Goal: Task Accomplishment & Management: Manage account settings

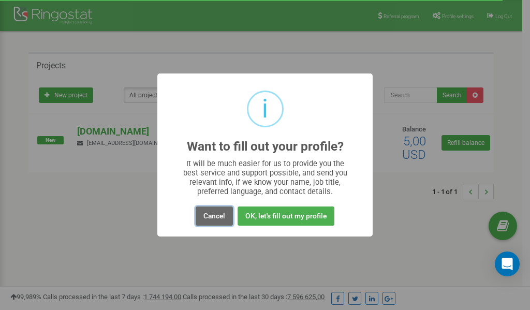
click at [214, 216] on button "Cancel" at bounding box center [214, 215] width 37 height 19
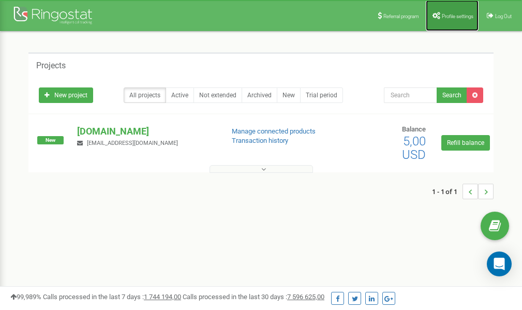
click at [455, 20] on link "Profile settings" at bounding box center [452, 15] width 53 height 31
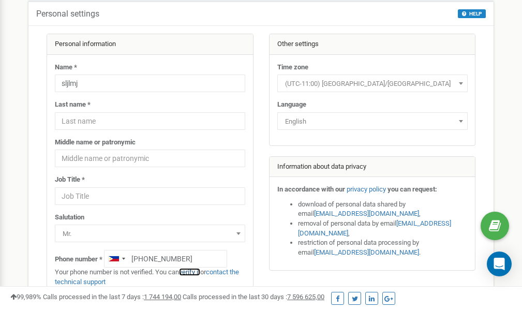
click at [194, 271] on link "verify it" at bounding box center [189, 272] width 21 height 8
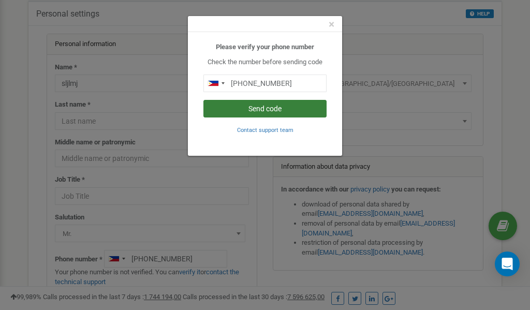
click at [262, 107] on button "Send code" at bounding box center [264, 109] width 123 height 18
